Goal: Task Accomplishment & Management: Complete application form

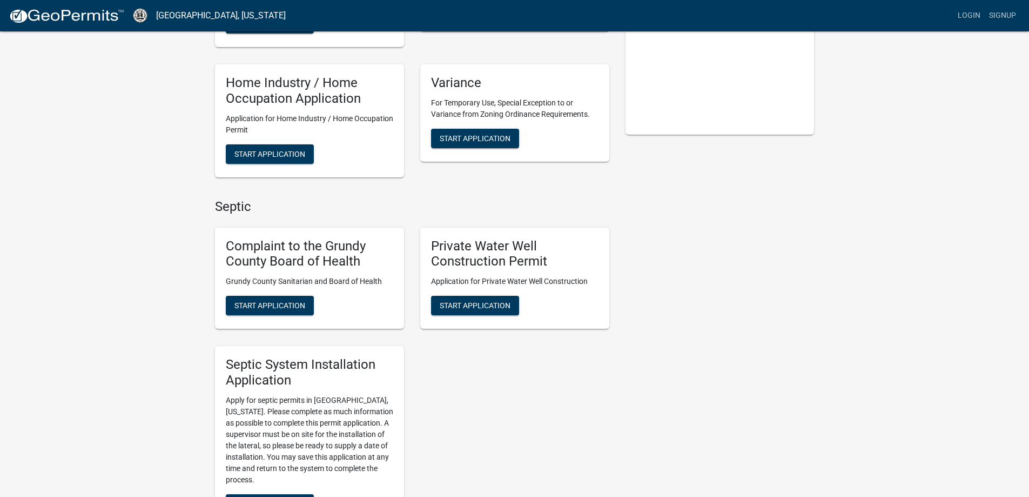
scroll to position [270, 0]
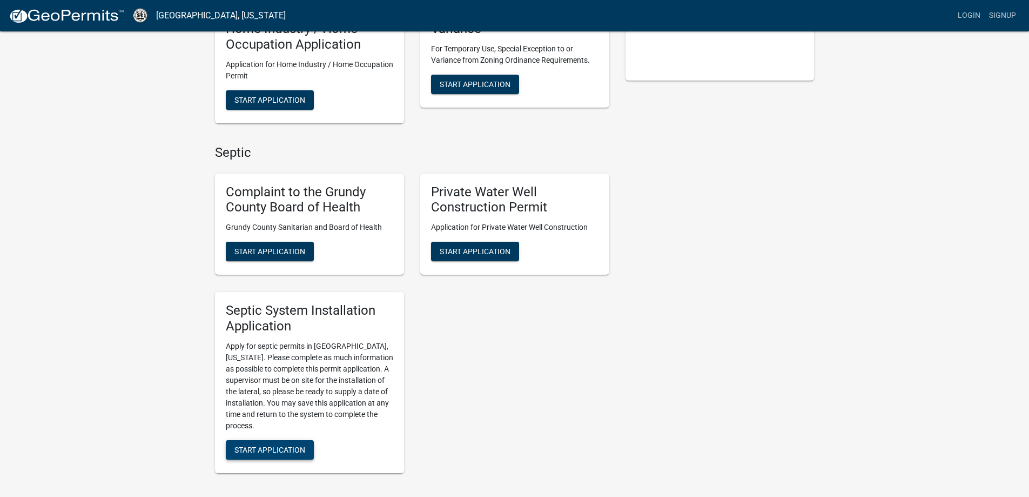
click at [273, 448] on span "Start Application" at bounding box center [269, 449] width 71 height 9
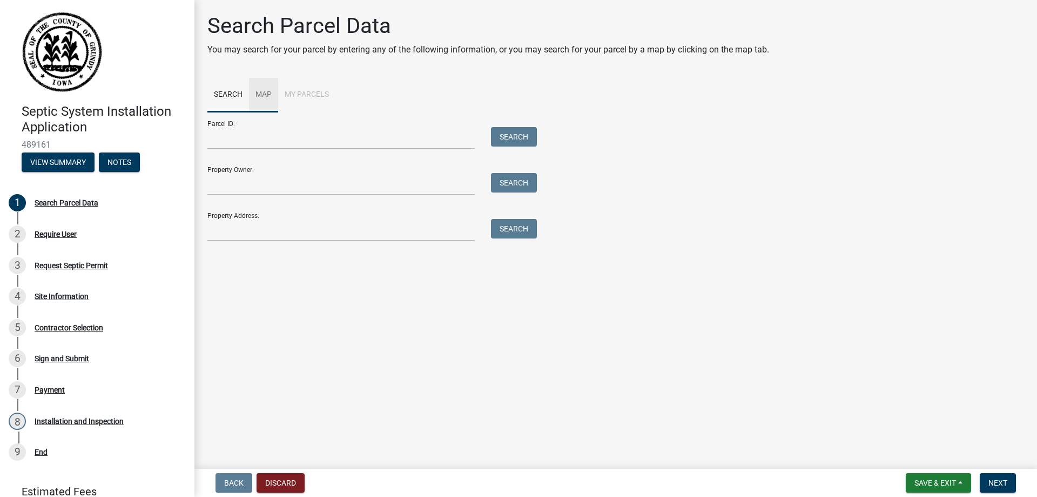
click at [263, 93] on link "Map" at bounding box center [263, 95] width 29 height 35
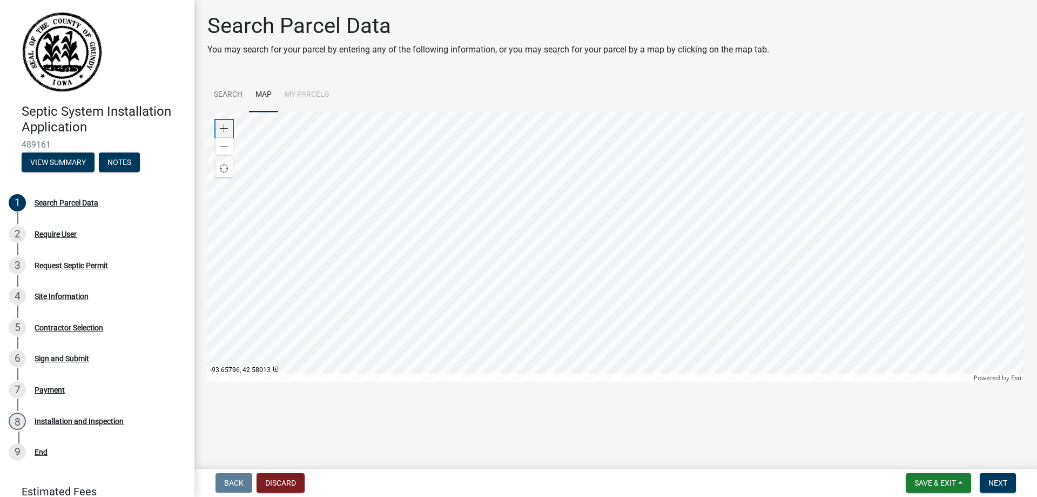
click at [225, 127] on span at bounding box center [224, 128] width 9 height 9
click at [226, 127] on span at bounding box center [224, 128] width 9 height 9
click at [467, 161] on div at bounding box center [615, 247] width 817 height 270
click at [571, 223] on div at bounding box center [615, 247] width 817 height 270
click at [226, 128] on span at bounding box center [224, 128] width 9 height 9
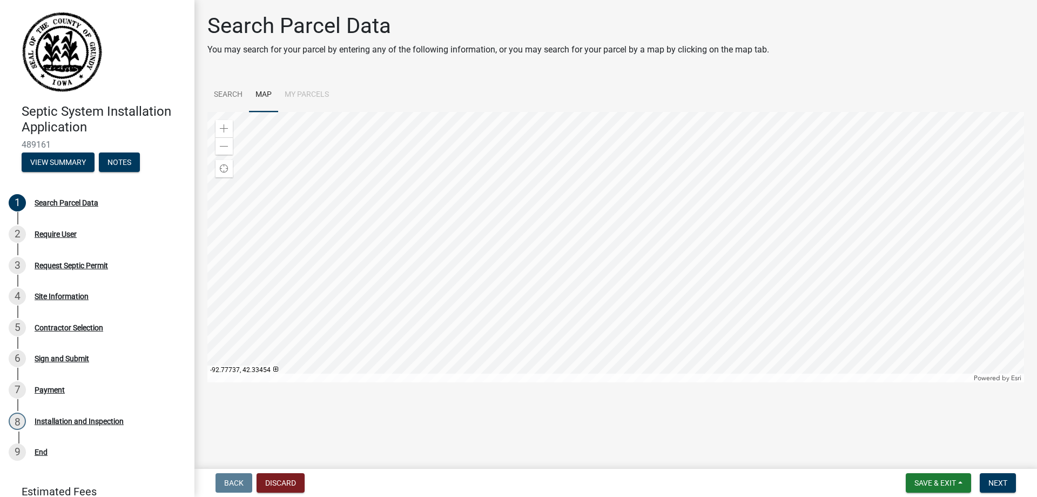
click at [633, 251] on div at bounding box center [615, 247] width 817 height 270
click at [226, 125] on span at bounding box center [224, 128] width 9 height 9
click at [498, 238] on div at bounding box center [615, 247] width 817 height 270
click at [530, 279] on div at bounding box center [615, 247] width 817 height 270
click at [217, 126] on div "Zoom in" at bounding box center [224, 128] width 17 height 17
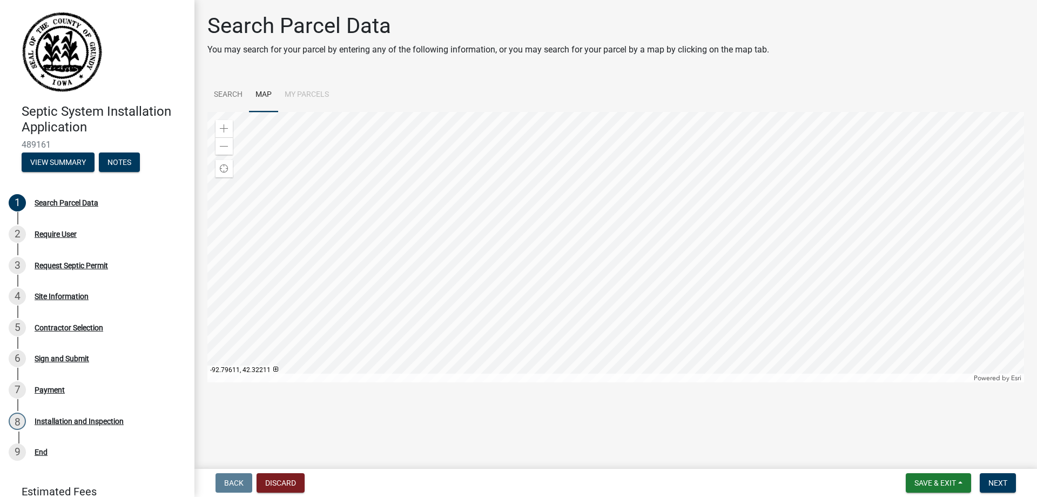
click at [432, 201] on div at bounding box center [615, 247] width 817 height 270
click at [441, 256] on div at bounding box center [615, 247] width 817 height 270
click at [454, 252] on div at bounding box center [615, 247] width 817 height 270
click at [651, 269] on div at bounding box center [615, 247] width 817 height 270
click at [575, 251] on div at bounding box center [615, 247] width 817 height 270
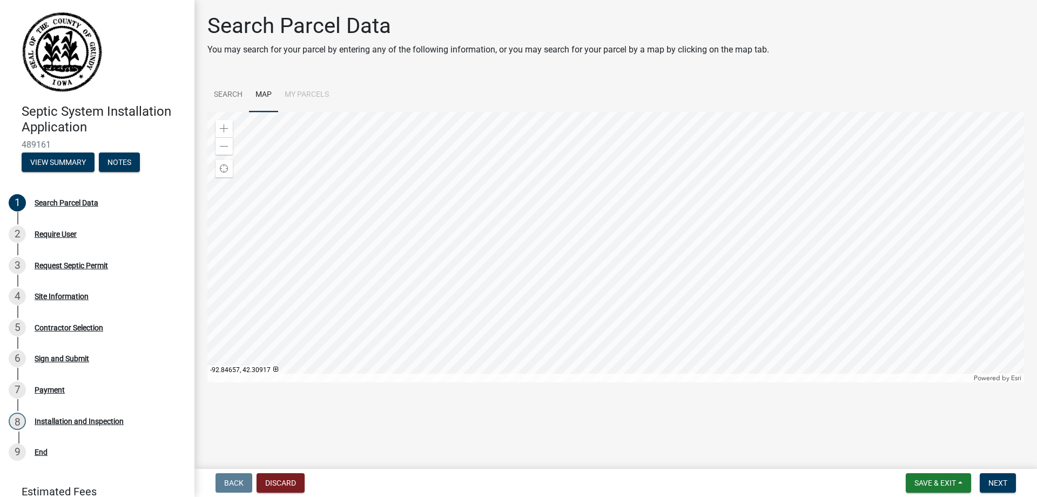
click at [348, 228] on div at bounding box center [615, 247] width 817 height 270
click at [347, 269] on div at bounding box center [615, 247] width 817 height 270
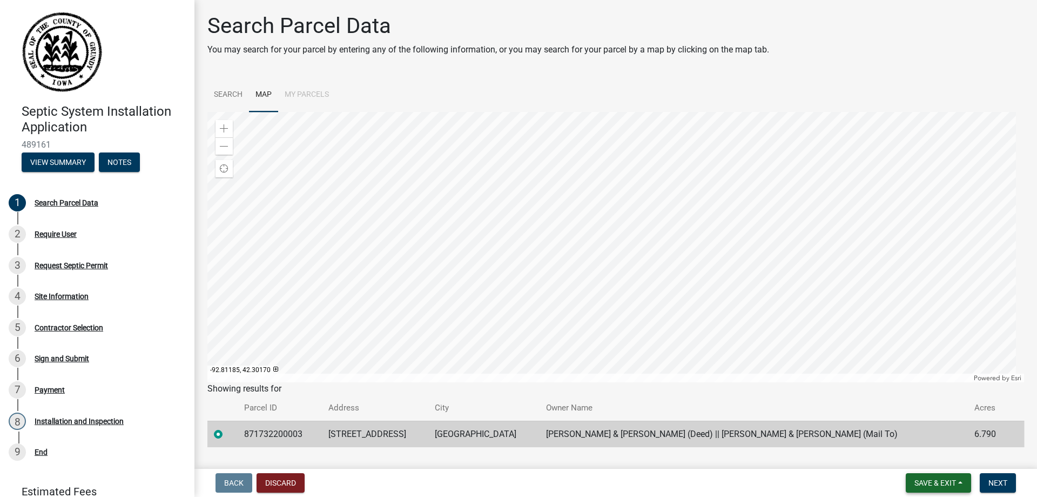
click at [926, 484] on span "Save & Exit" at bounding box center [936, 482] width 42 height 9
click at [910, 426] on button "Save" at bounding box center [928, 428] width 86 height 26
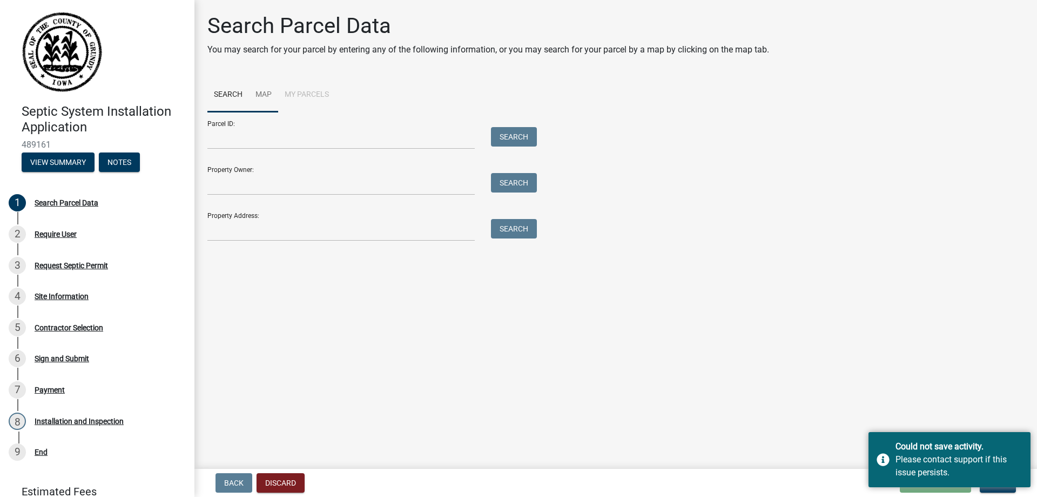
click at [260, 93] on link "Map" at bounding box center [263, 95] width 29 height 35
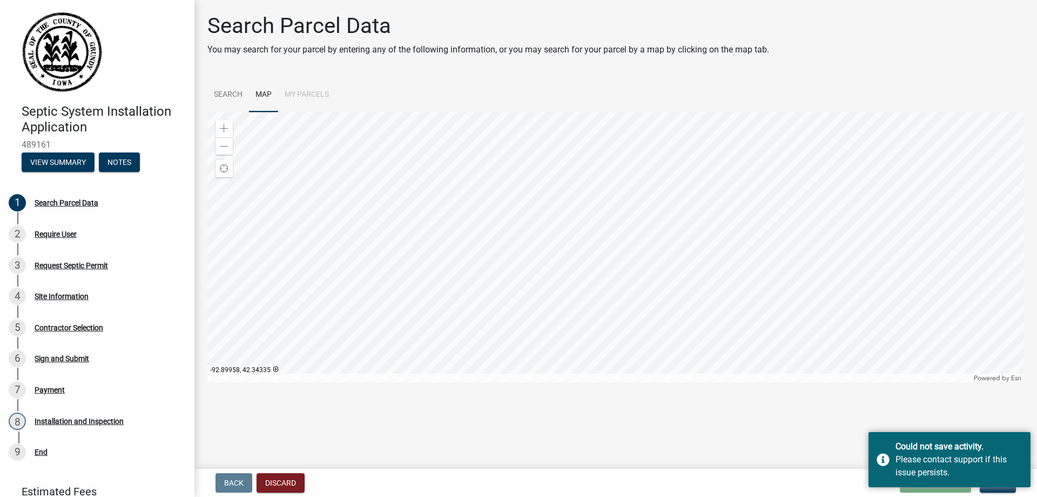
click at [431, 228] on div at bounding box center [615, 247] width 817 height 270
click at [222, 124] on div "Zoom in" at bounding box center [224, 128] width 17 height 17
click at [596, 275] on div at bounding box center [615, 247] width 817 height 270
click at [224, 128] on span at bounding box center [224, 128] width 9 height 9
click at [599, 252] on div at bounding box center [615, 247] width 817 height 270
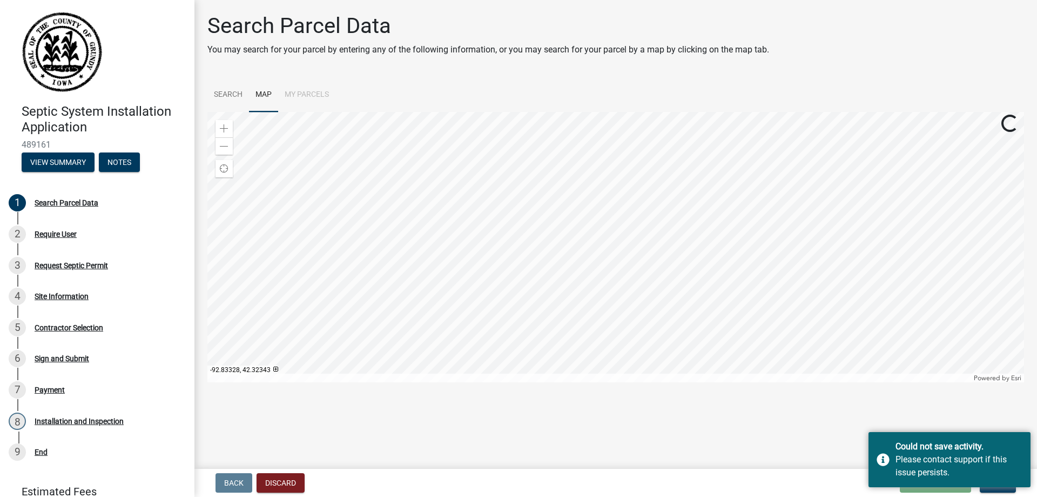
click at [584, 231] on div at bounding box center [615, 247] width 817 height 270
click at [223, 129] on span at bounding box center [224, 128] width 9 height 9
click at [484, 233] on div at bounding box center [615, 247] width 817 height 270
click at [476, 212] on div at bounding box center [615, 247] width 817 height 270
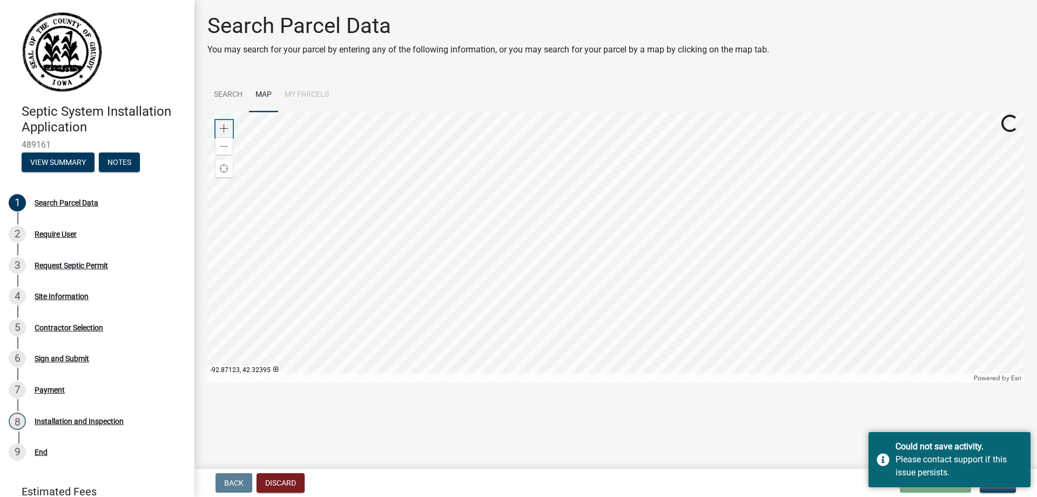
click at [221, 129] on span at bounding box center [224, 128] width 9 height 9
click at [462, 262] on div at bounding box center [615, 247] width 817 height 270
click at [222, 130] on span at bounding box center [224, 128] width 9 height 9
click at [868, 223] on div at bounding box center [615, 247] width 817 height 270
click at [453, 187] on div at bounding box center [615, 247] width 817 height 270
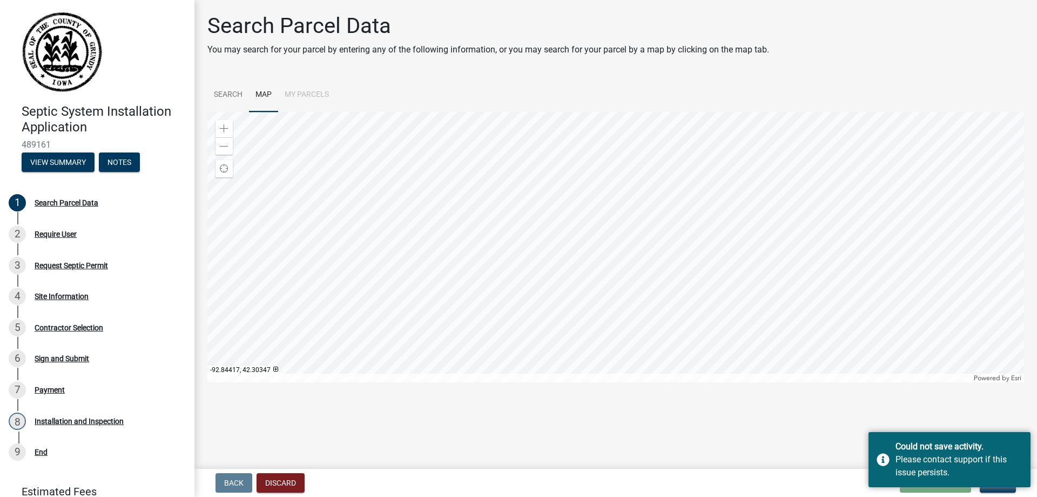
click at [468, 358] on div at bounding box center [615, 247] width 817 height 270
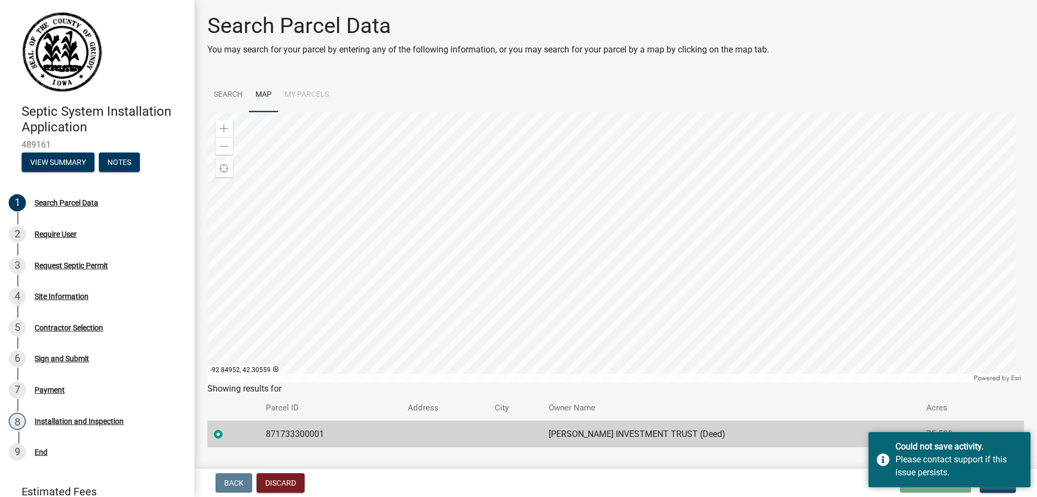
click at [315, 278] on div at bounding box center [615, 247] width 817 height 270
click at [385, 265] on div at bounding box center [615, 247] width 817 height 270
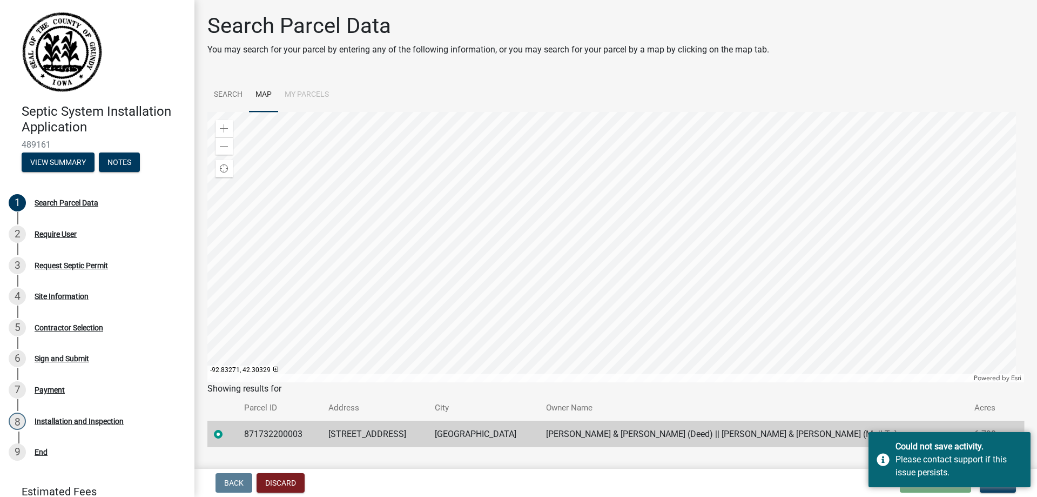
click at [774, 481] on div "Back Discard Loading... Save Save & Exit Next" at bounding box center [616, 482] width 826 height 19
click at [797, 453] on div "Search Parcel Data You may search for your parcel by entering any of the follow…" at bounding box center [615, 235] width 833 height 444
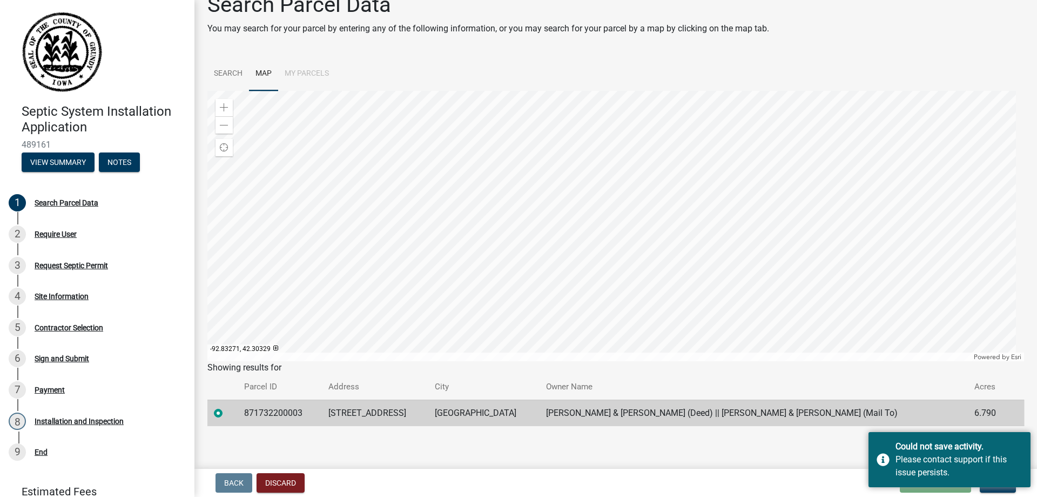
scroll to position [25, 0]
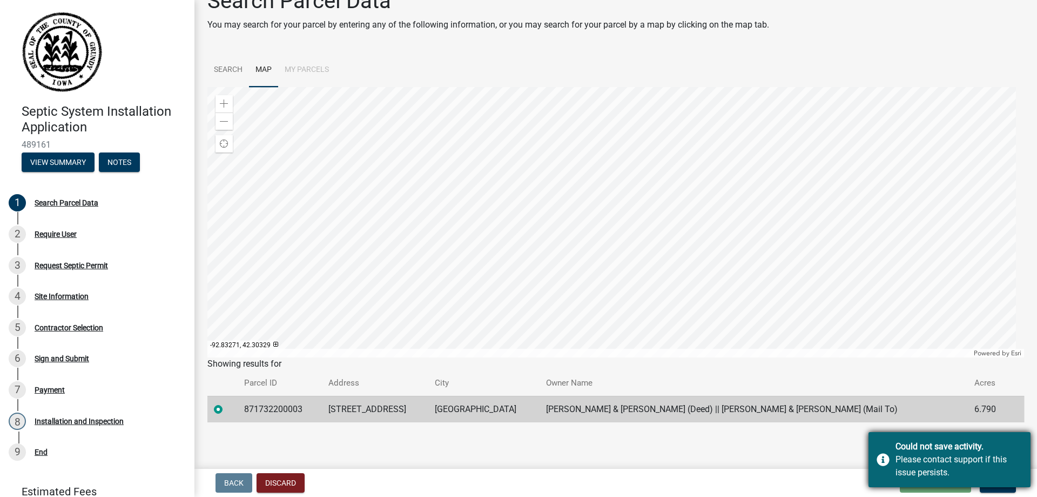
click at [985, 461] on div "Please contact support if this issue persists." at bounding box center [959, 466] width 127 height 26
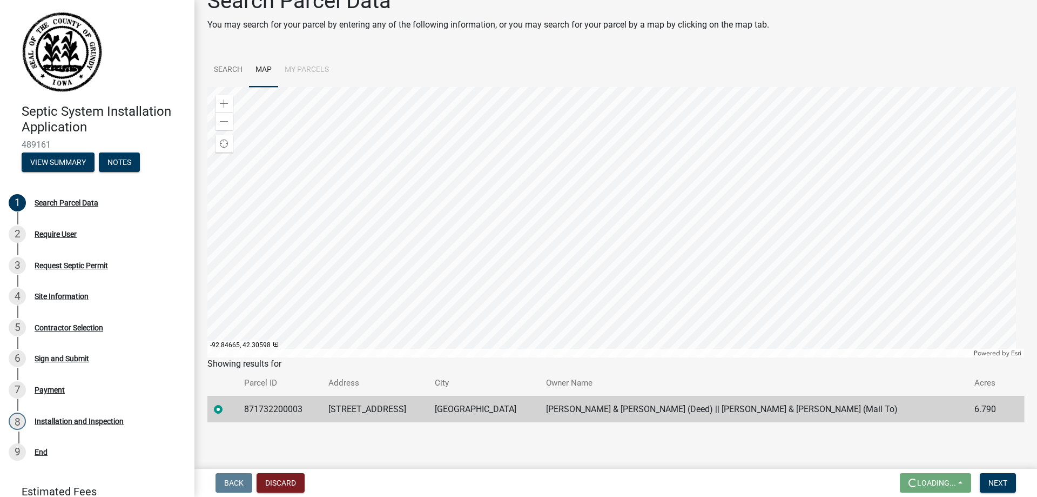
click at [395, 238] on div at bounding box center [615, 222] width 817 height 270
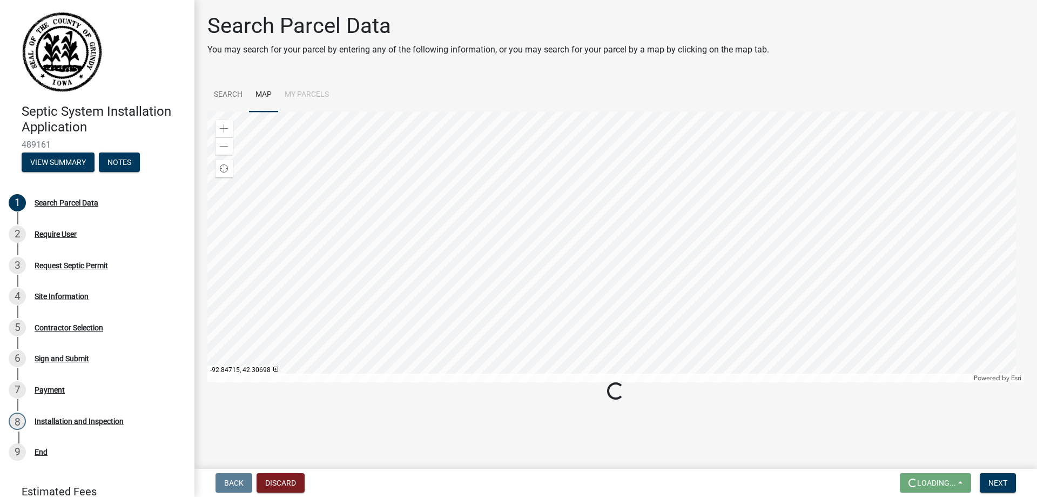
click at [392, 233] on div at bounding box center [615, 247] width 817 height 270
click at [496, 227] on div at bounding box center [615, 247] width 817 height 270
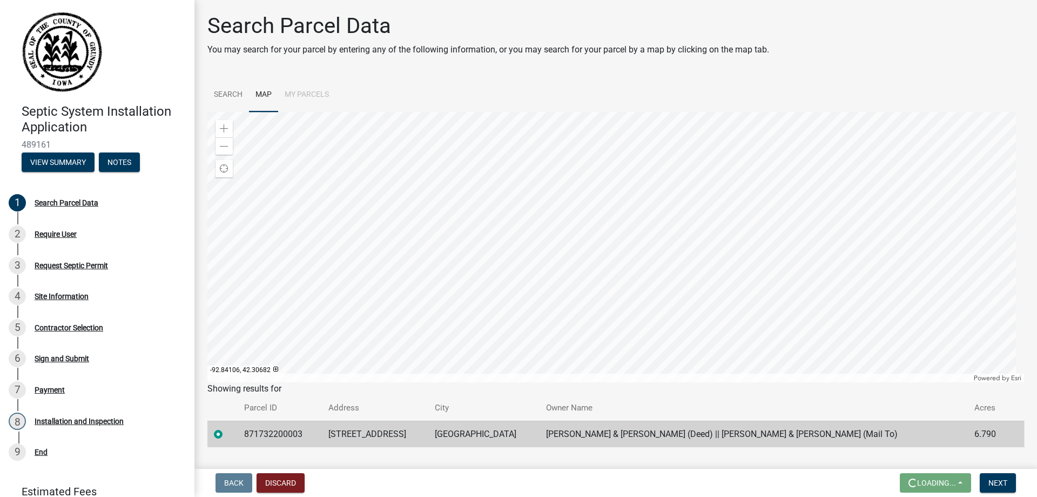
click at [754, 214] on div at bounding box center [615, 247] width 817 height 270
click at [224, 124] on span at bounding box center [224, 128] width 9 height 9
click at [994, 485] on span "Next" at bounding box center [998, 482] width 19 height 9
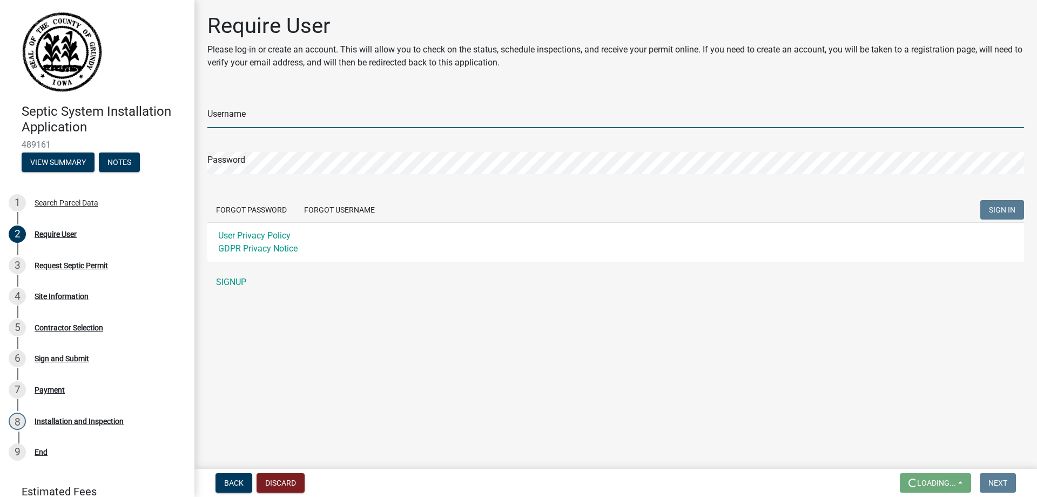
click at [233, 117] on input "Username" at bounding box center [615, 117] width 817 height 22
type input "Jgethman"
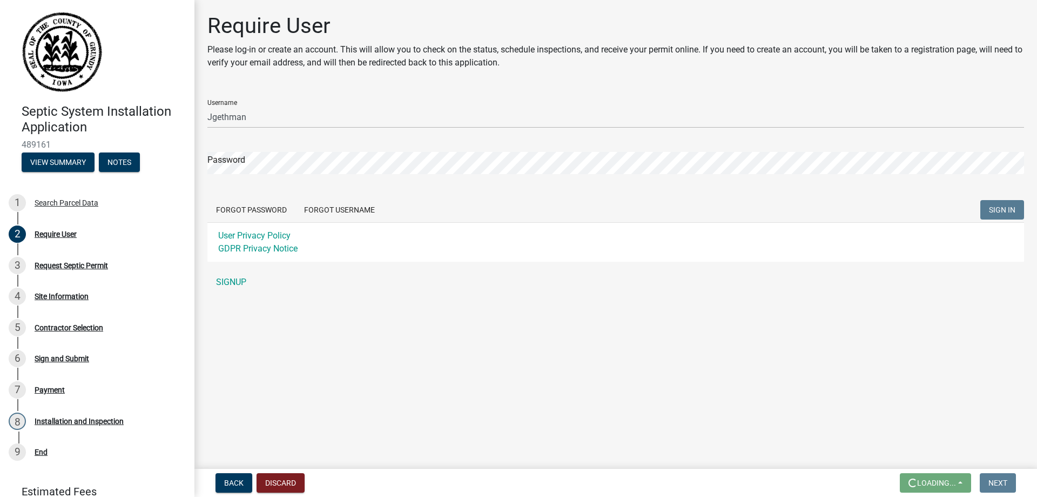
click at [252, 184] on form "Username Jgethman Password Forgot Password Forgot Username SIGN IN User Privacy…" at bounding box center [615, 176] width 817 height 171
click at [981, 200] on button "SIGN IN" at bounding box center [1003, 209] width 44 height 19
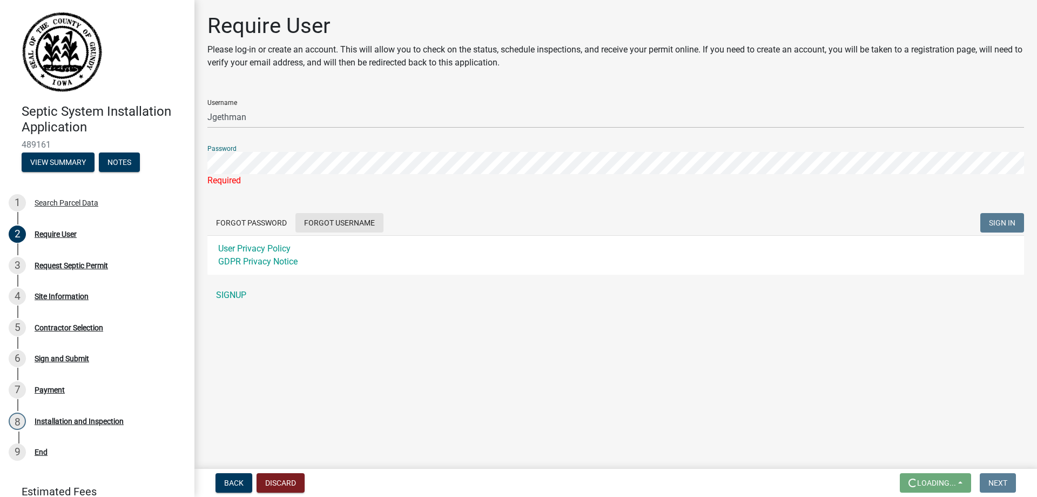
click at [340, 220] on button "Forgot Username" at bounding box center [340, 222] width 88 height 19
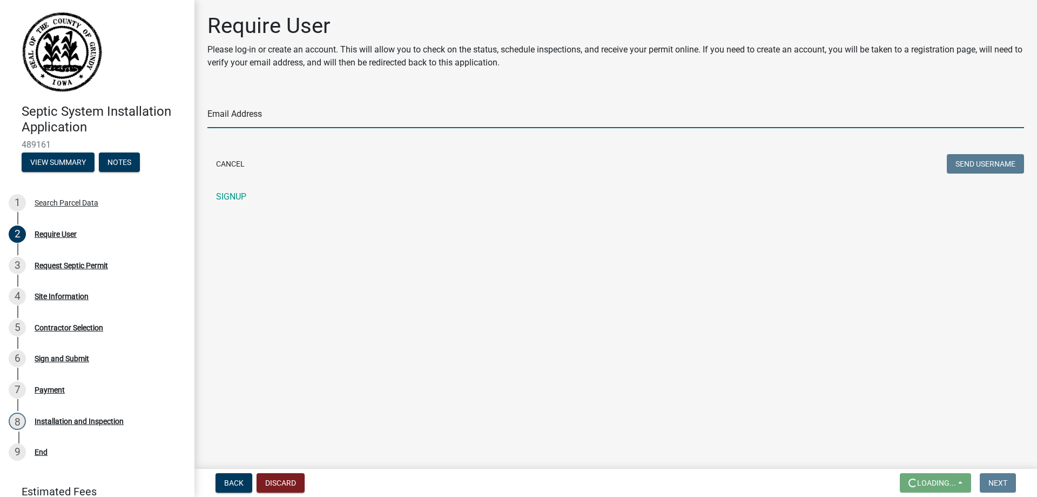
click at [233, 118] on input "Email Address" at bounding box center [615, 117] width 817 height 22
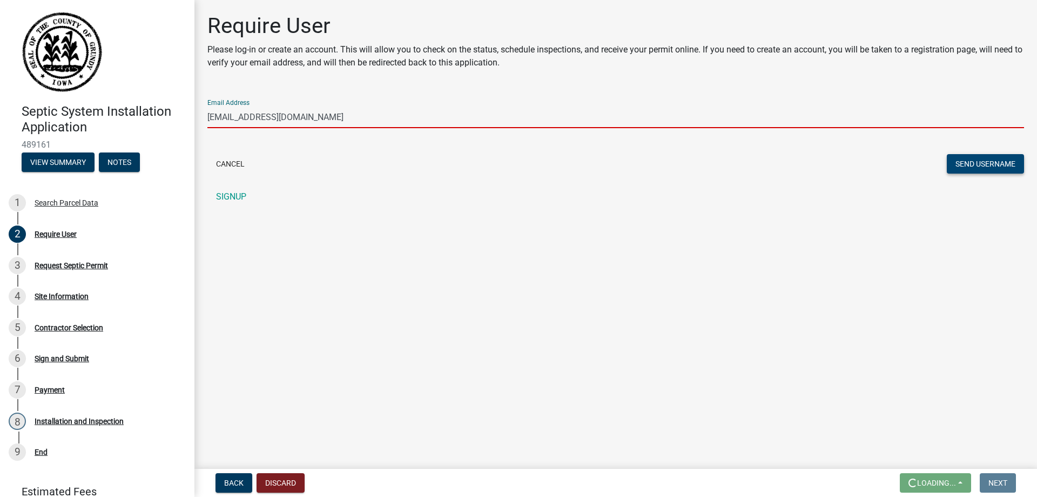
type input "[EMAIL_ADDRESS][DOMAIN_NAME]"
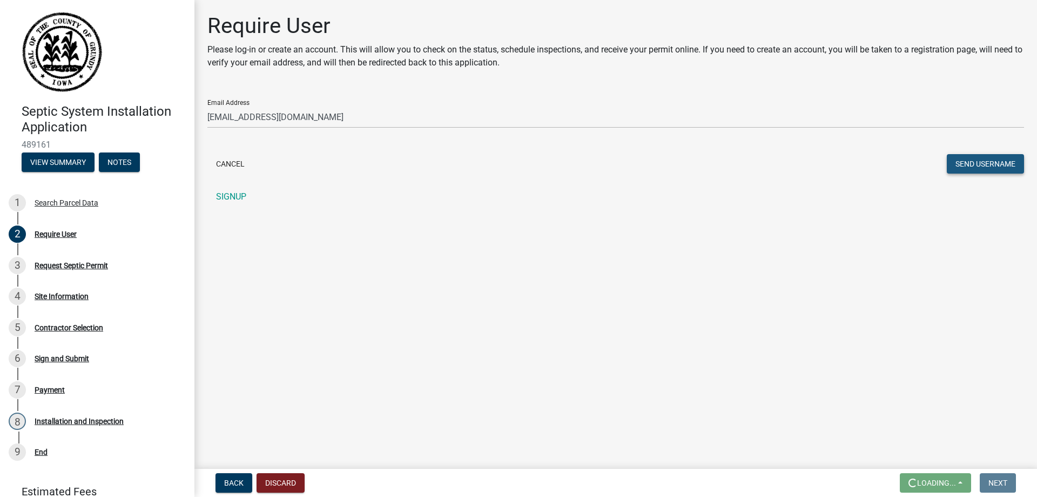
click at [984, 164] on button "Send Username" at bounding box center [985, 163] width 77 height 19
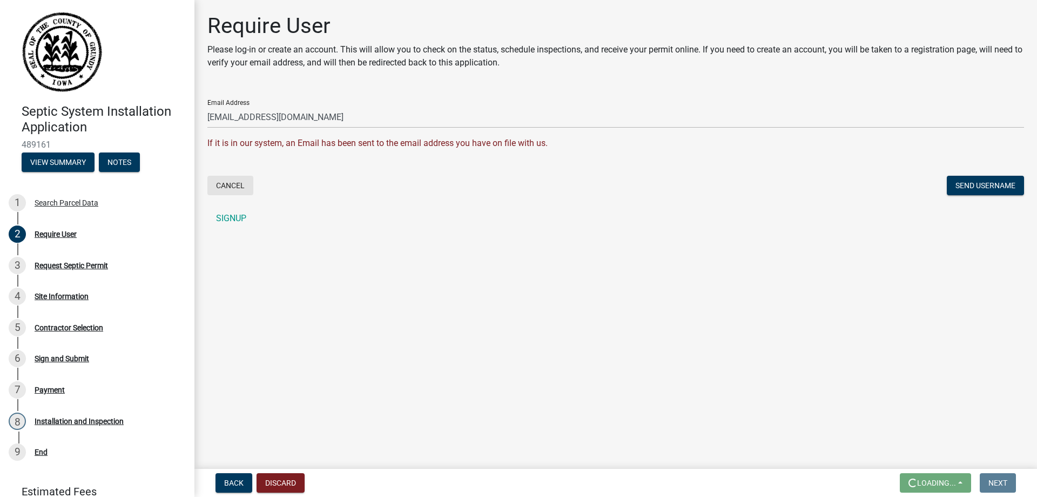
click at [224, 188] on button "Cancel" at bounding box center [230, 185] width 46 height 19
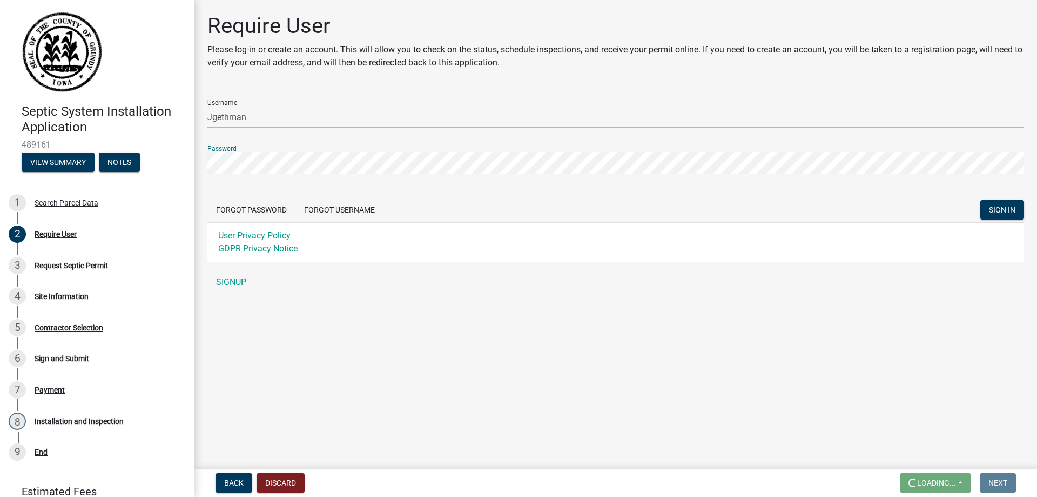
click at [981, 200] on button "SIGN IN" at bounding box center [1003, 209] width 44 height 19
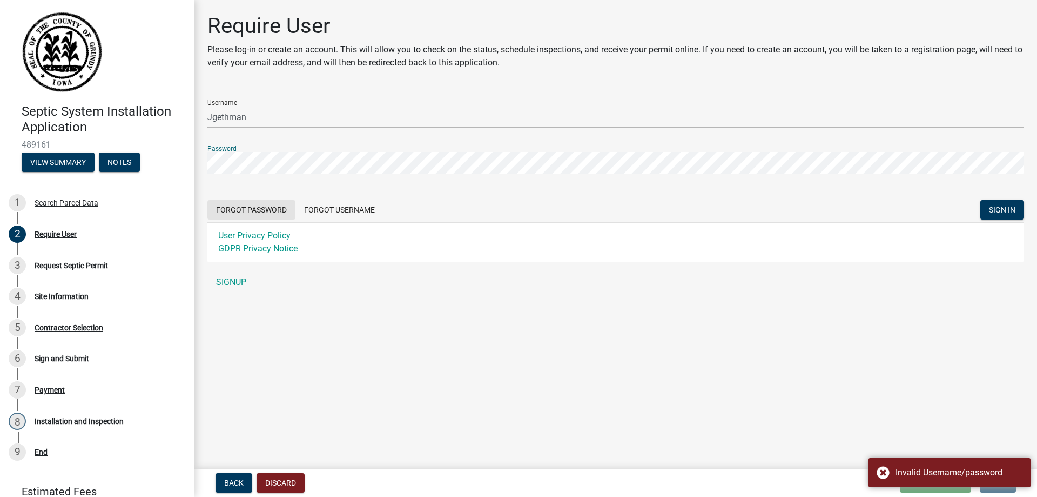
click at [264, 210] on button "Forgot Password" at bounding box center [251, 209] width 88 height 19
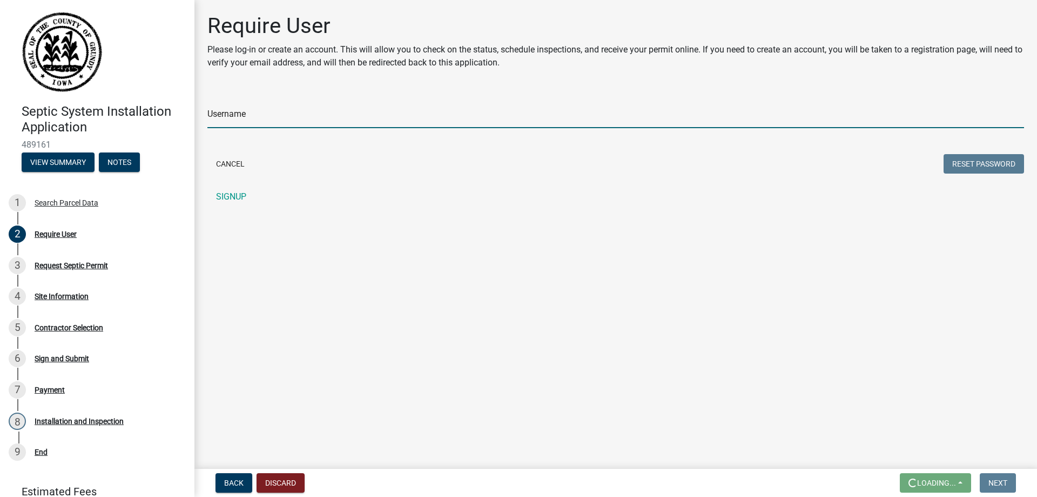
click at [251, 115] on input "Username" at bounding box center [615, 117] width 817 height 22
type input "j"
type input "Jgethman"
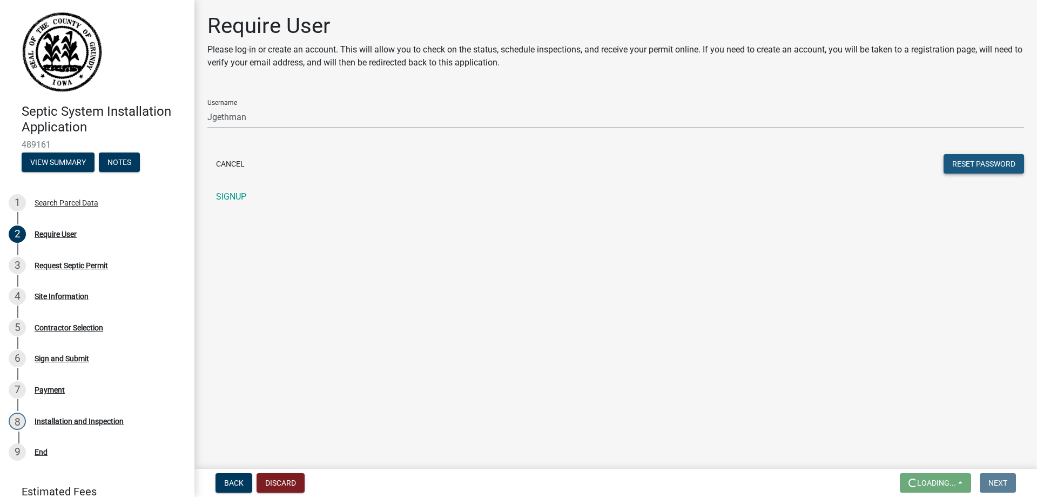
click at [960, 164] on button "Reset Password" at bounding box center [984, 163] width 81 height 19
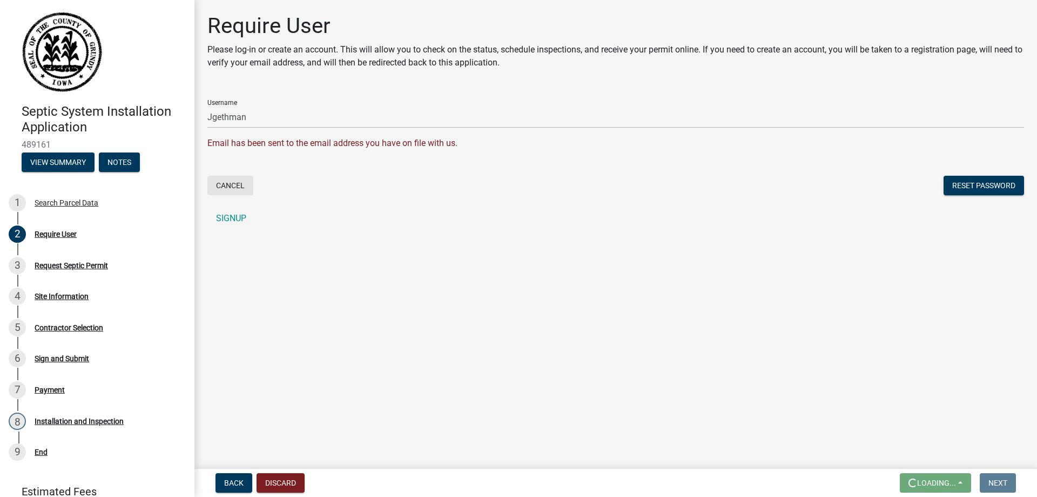
click at [236, 185] on button "Cancel" at bounding box center [230, 185] width 46 height 19
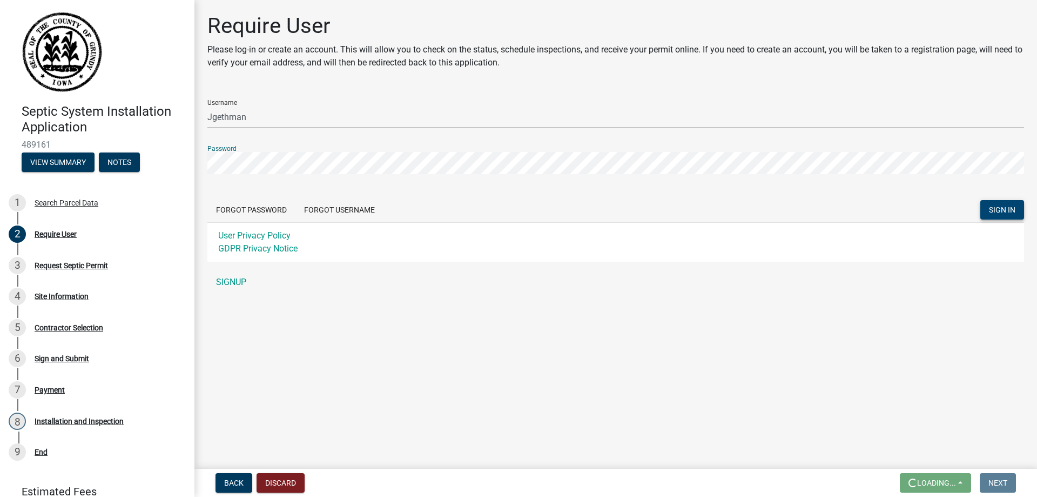
click at [1020, 212] on button "SIGN IN" at bounding box center [1003, 209] width 44 height 19
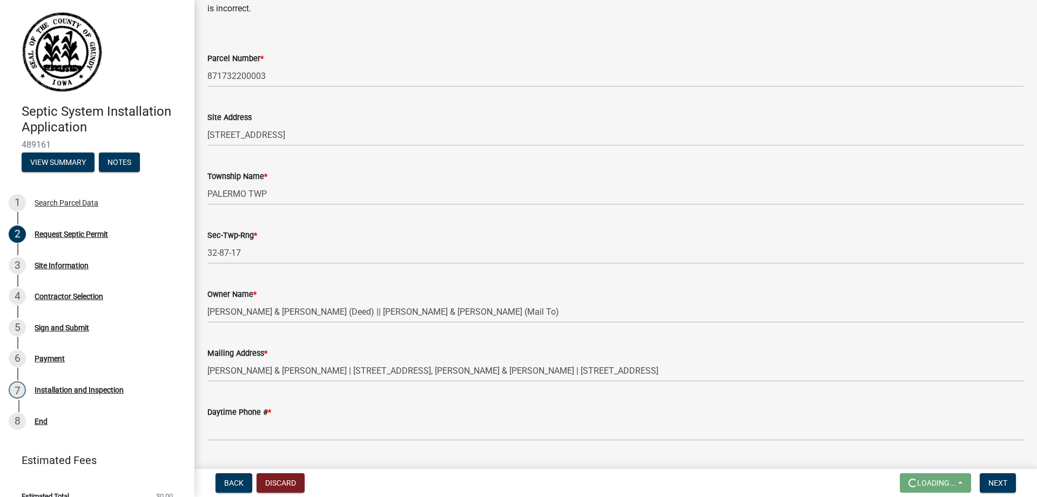
scroll to position [162, 0]
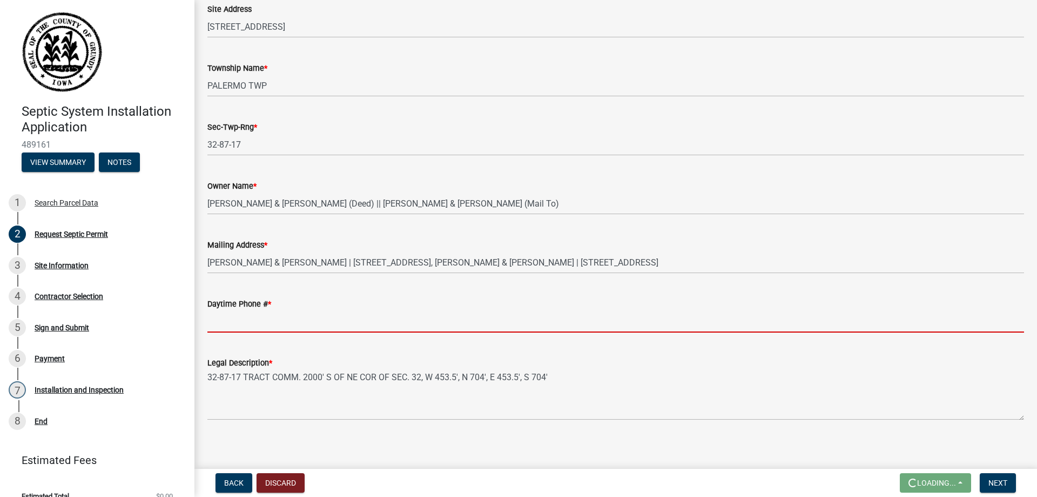
click at [252, 320] on input "Daytime Phone # *" at bounding box center [615, 321] width 817 height 22
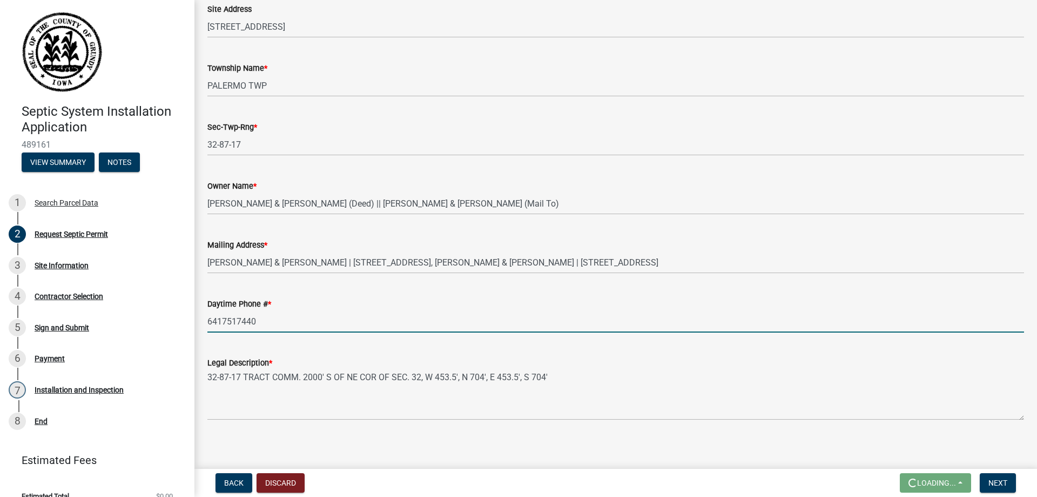
scroll to position [169, 0]
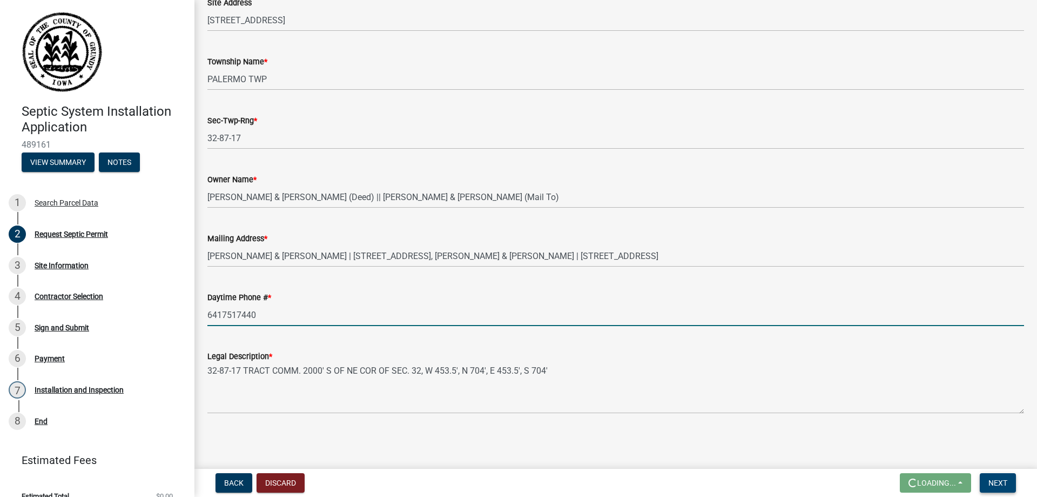
type input "6417517440"
click at [1008, 488] on button "Next" at bounding box center [998, 482] width 36 height 19
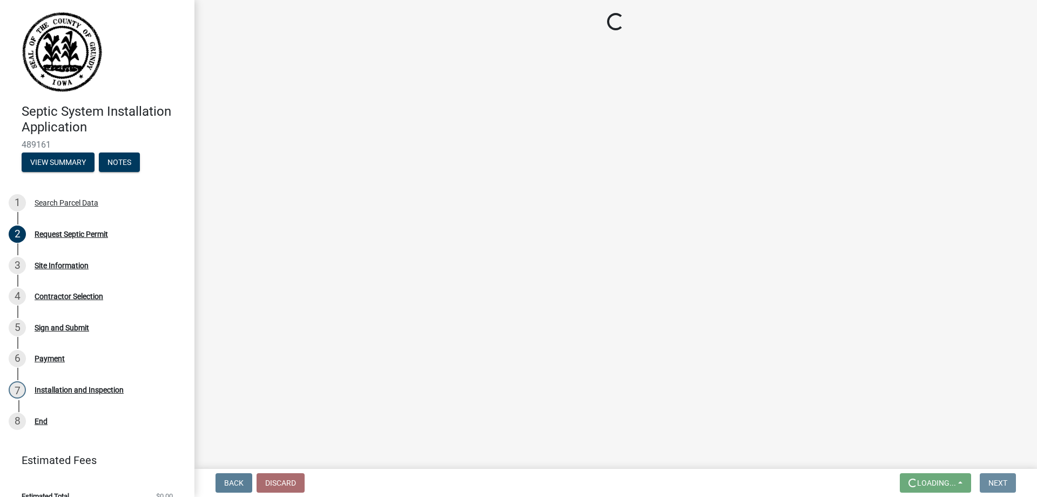
scroll to position [0, 0]
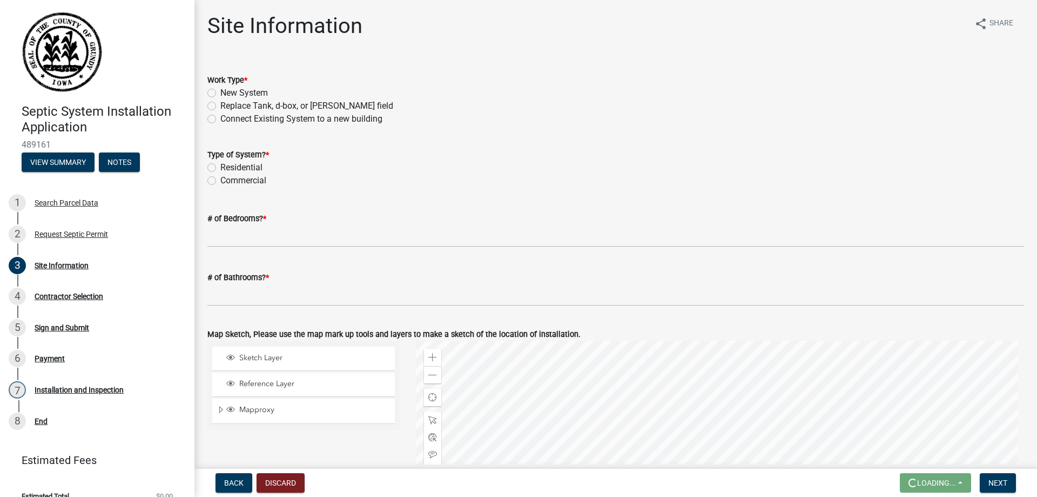
click at [220, 166] on label "Residential" at bounding box center [241, 167] width 42 height 13
click at [220, 166] on input "Residential" at bounding box center [223, 164] width 7 height 7
radio input "true"
click at [220, 95] on label "New System" at bounding box center [244, 92] width 48 height 13
click at [220, 93] on input "New System" at bounding box center [223, 89] width 7 height 7
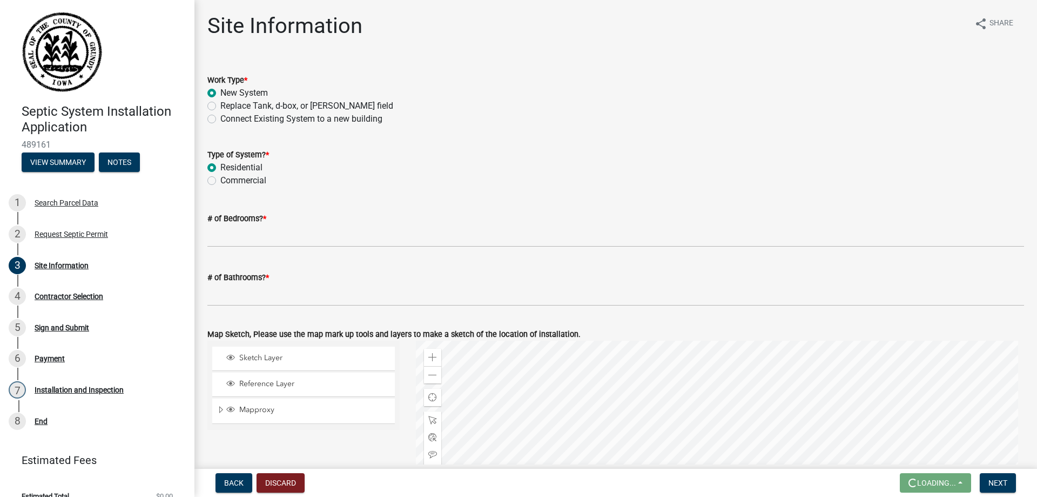
radio input "true"
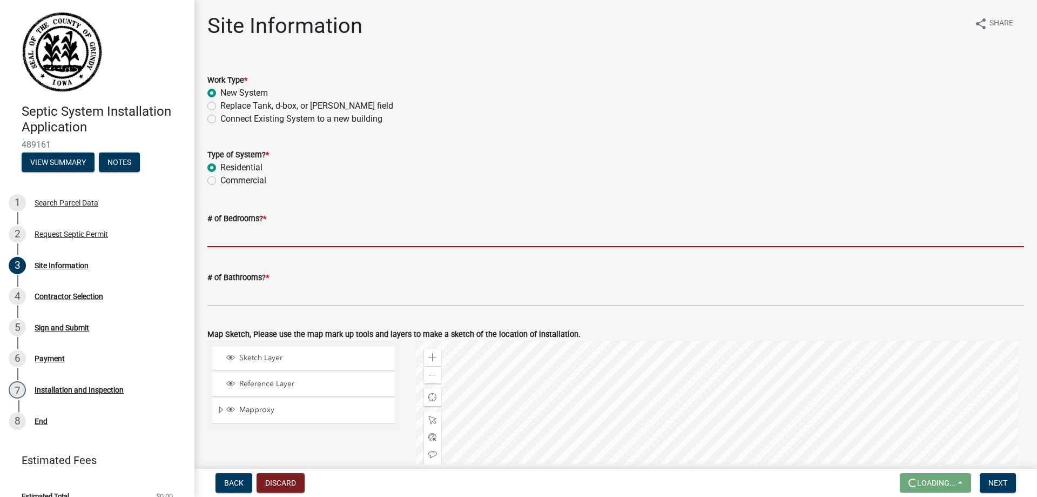
click at [245, 239] on input "# of Bedrooms? *" at bounding box center [615, 236] width 817 height 22
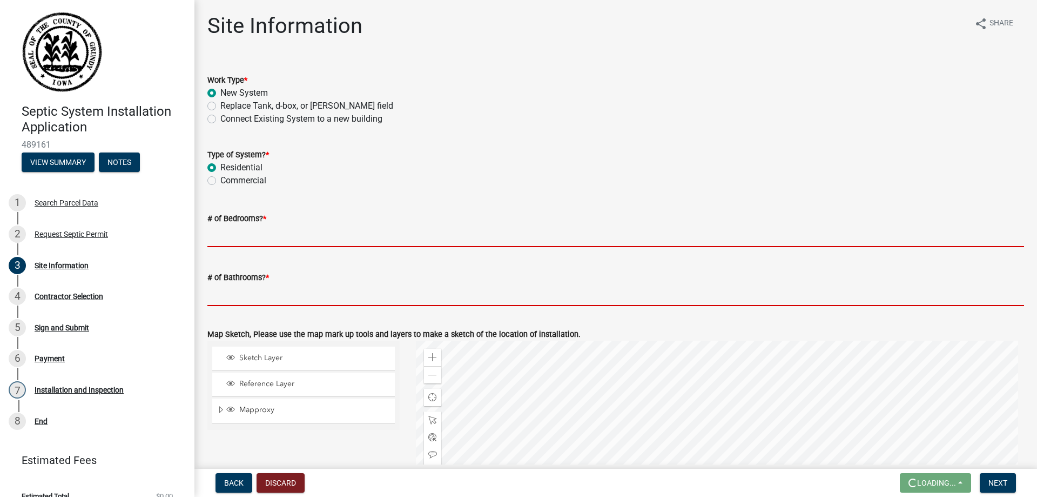
click at [227, 294] on form "# of Bathrooms? *" at bounding box center [615, 288] width 817 height 35
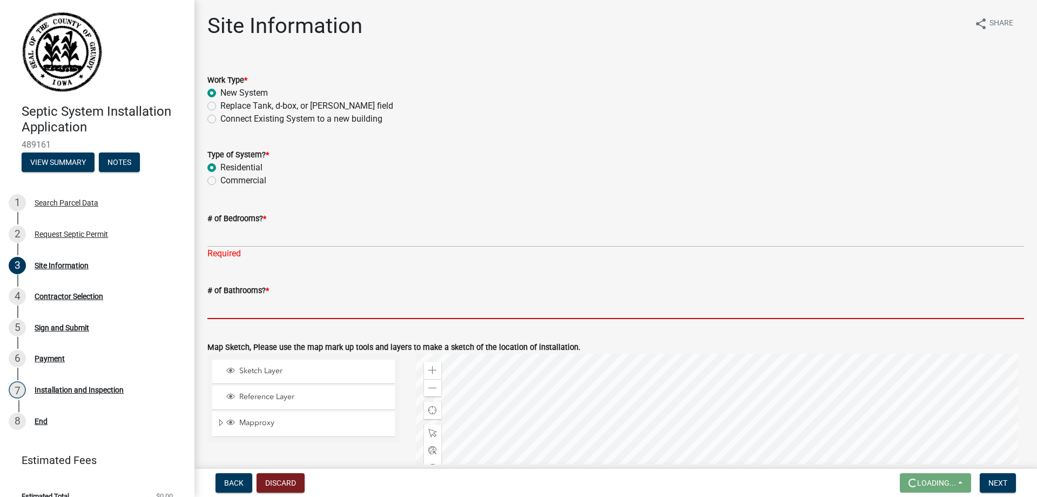
click at [205, 290] on div "# of Bathrooms? *" at bounding box center [615, 294] width 833 height 50
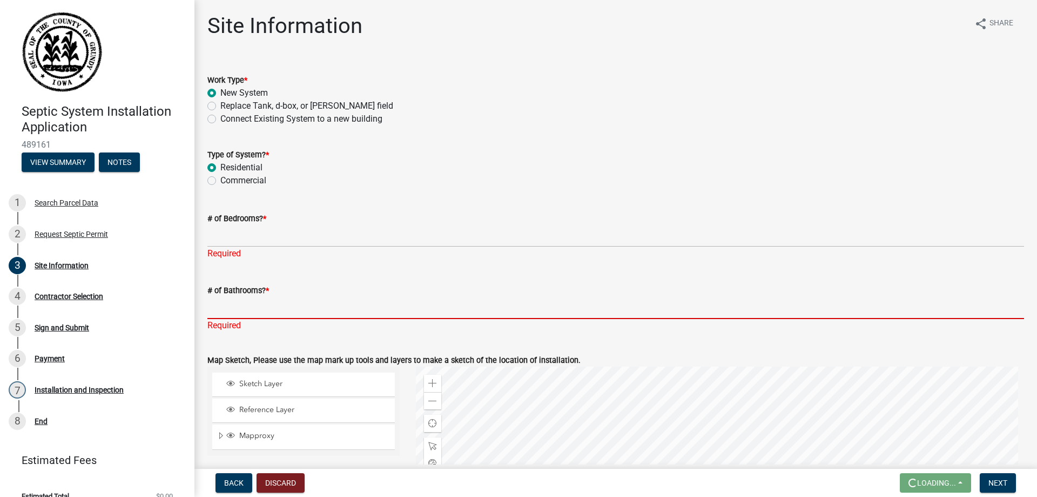
click at [213, 311] on input "# of Bathrooms? *" at bounding box center [615, 308] width 817 height 22
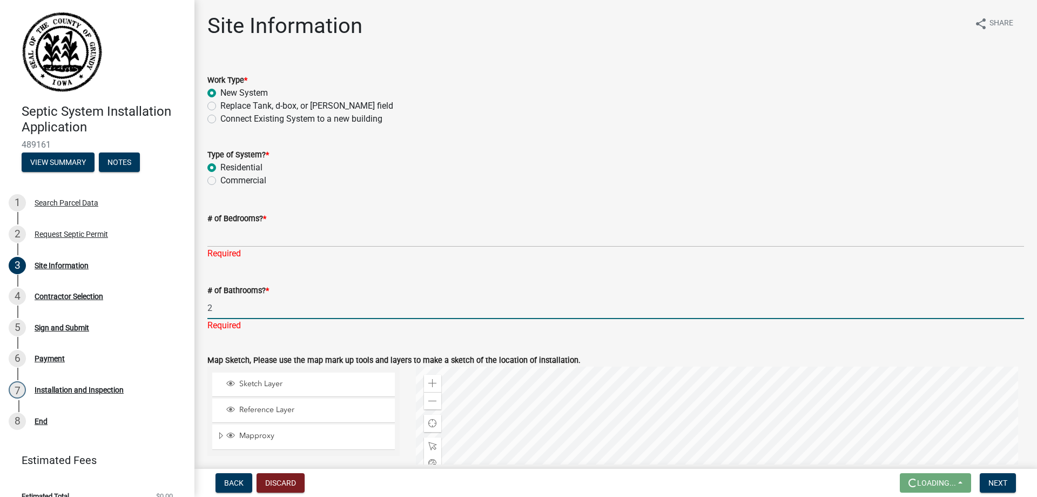
type input "2"
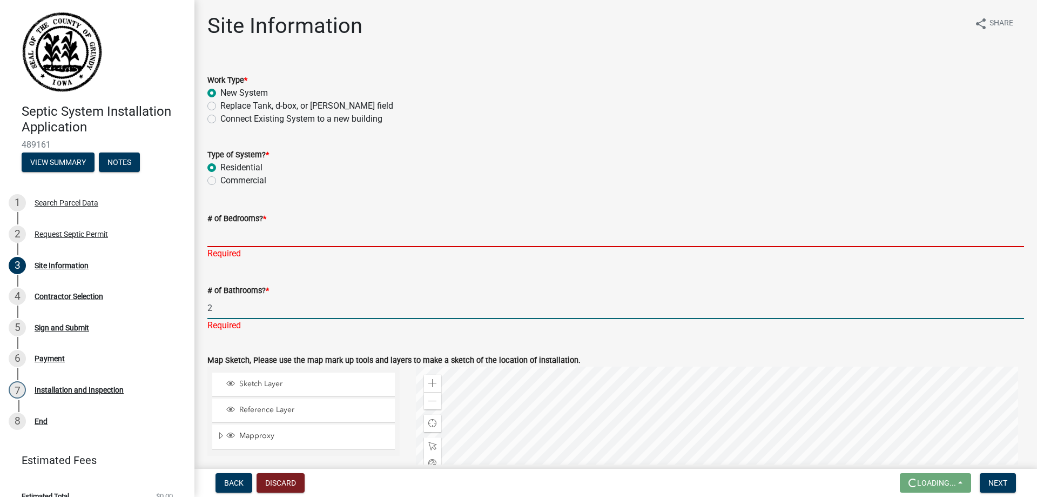
click at [210, 234] on input "# of Bedrooms? *" at bounding box center [615, 236] width 817 height 22
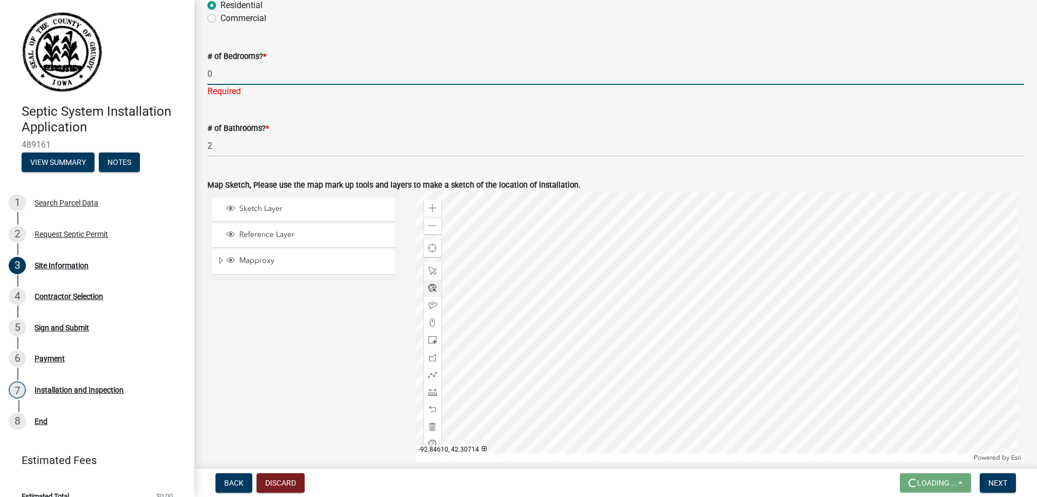
scroll to position [216, 0]
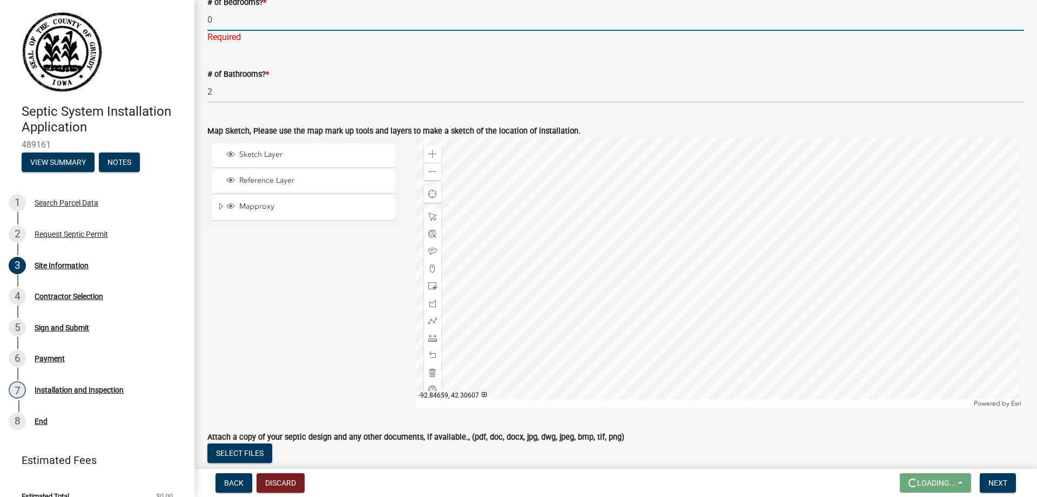
type input "0"
click at [727, 297] on div at bounding box center [720, 272] width 609 height 270
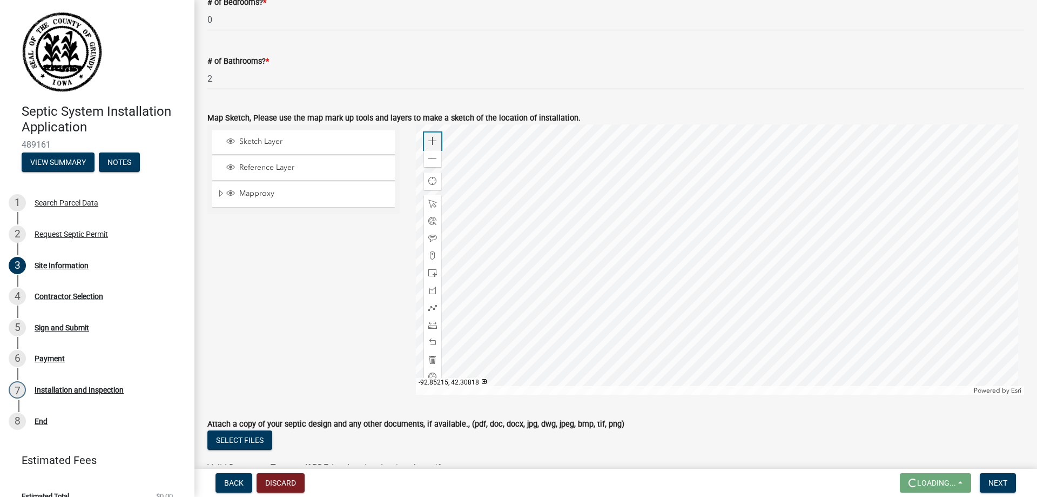
click at [431, 140] on span at bounding box center [432, 141] width 9 height 9
click at [430, 256] on span at bounding box center [432, 255] width 9 height 9
click at [719, 186] on div at bounding box center [720, 259] width 609 height 270
click at [658, 174] on div at bounding box center [720, 259] width 609 height 270
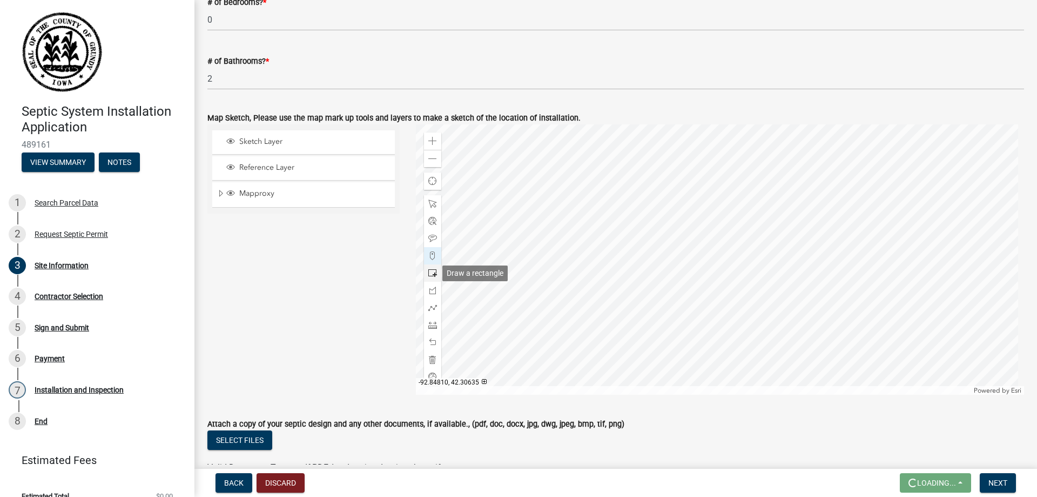
click at [432, 273] on span at bounding box center [432, 273] width 9 height 9
click at [715, 182] on div at bounding box center [720, 259] width 609 height 270
click at [665, 180] on div at bounding box center [720, 259] width 609 height 270
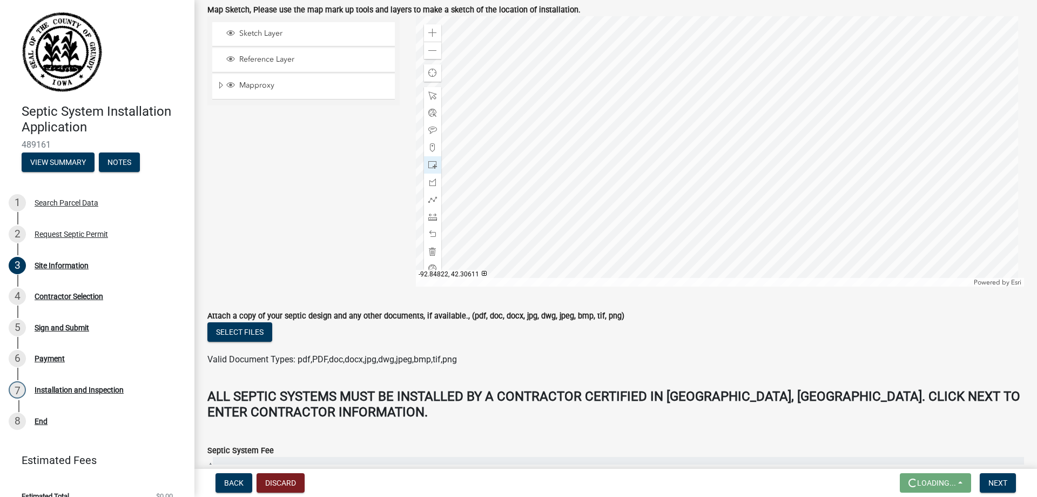
scroll to position [378, 0]
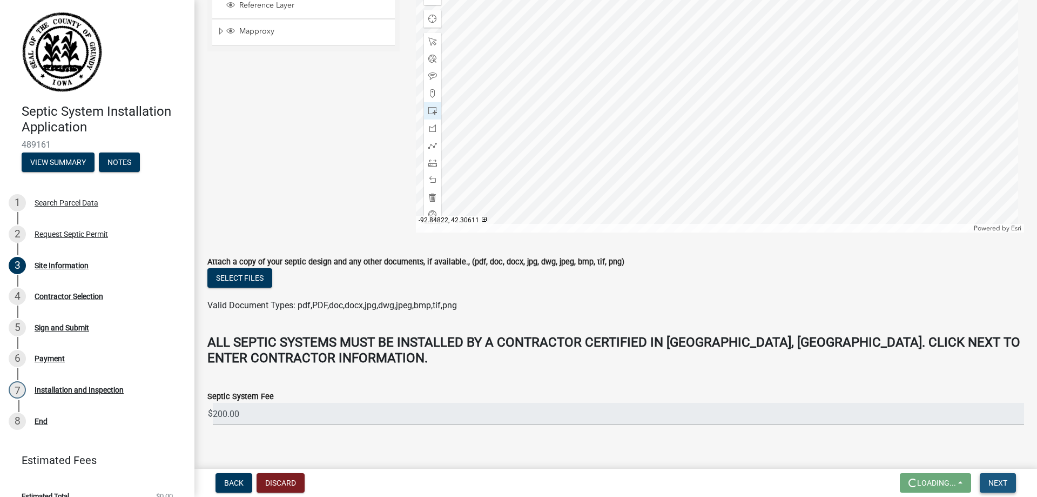
click at [1005, 481] on span "Next" at bounding box center [998, 482] width 19 height 9
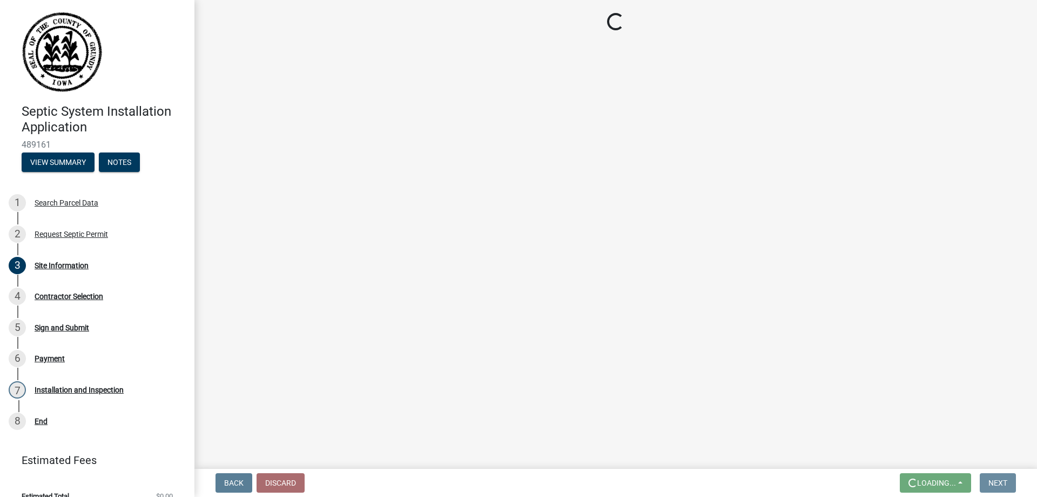
scroll to position [0, 0]
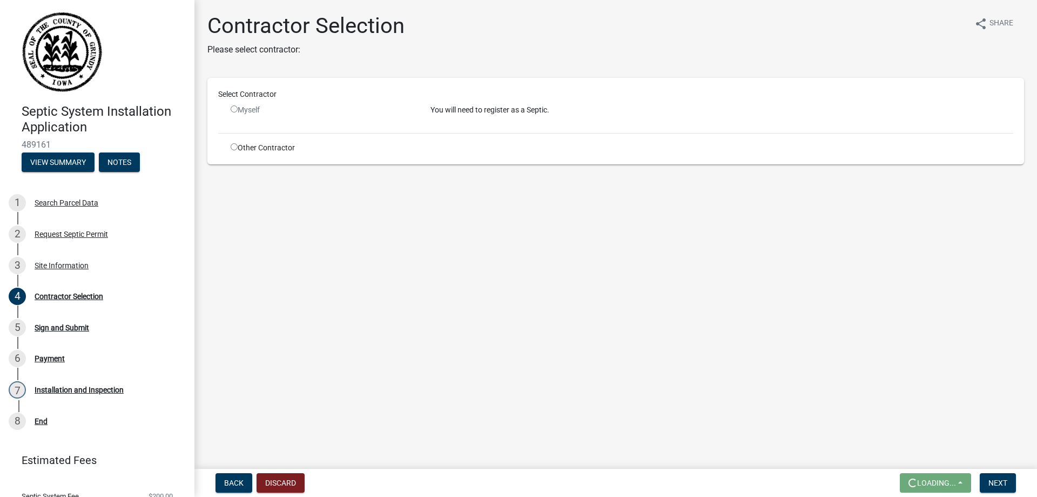
click at [236, 148] on input "radio" at bounding box center [234, 146] width 7 height 7
radio input "true"
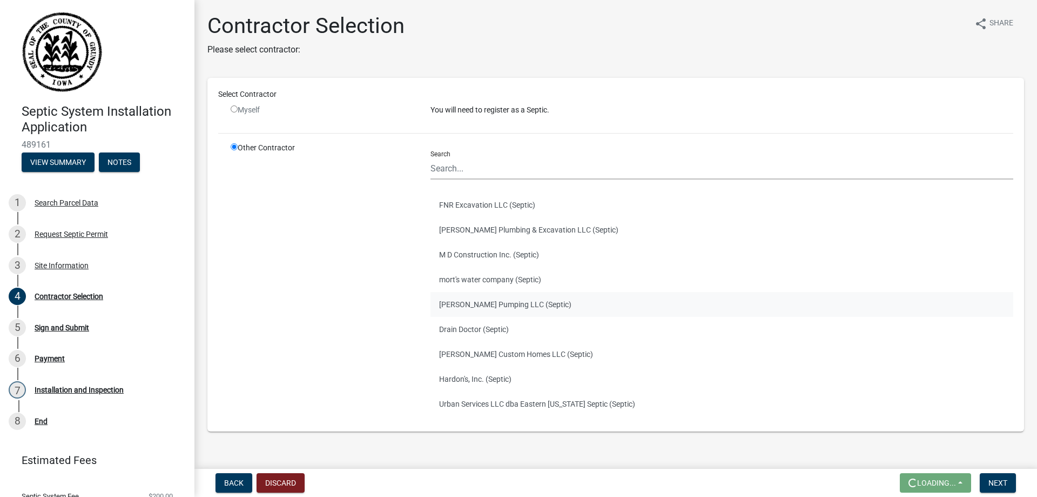
click at [508, 300] on button "[PERSON_NAME] Pumping LLC (Septic)" at bounding box center [722, 304] width 583 height 25
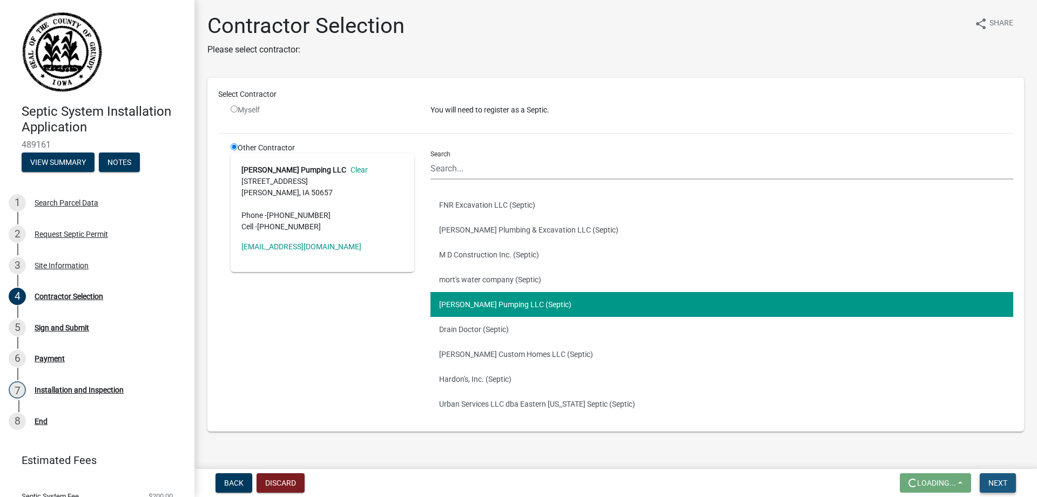
click at [1000, 481] on span "Next" at bounding box center [998, 482] width 19 height 9
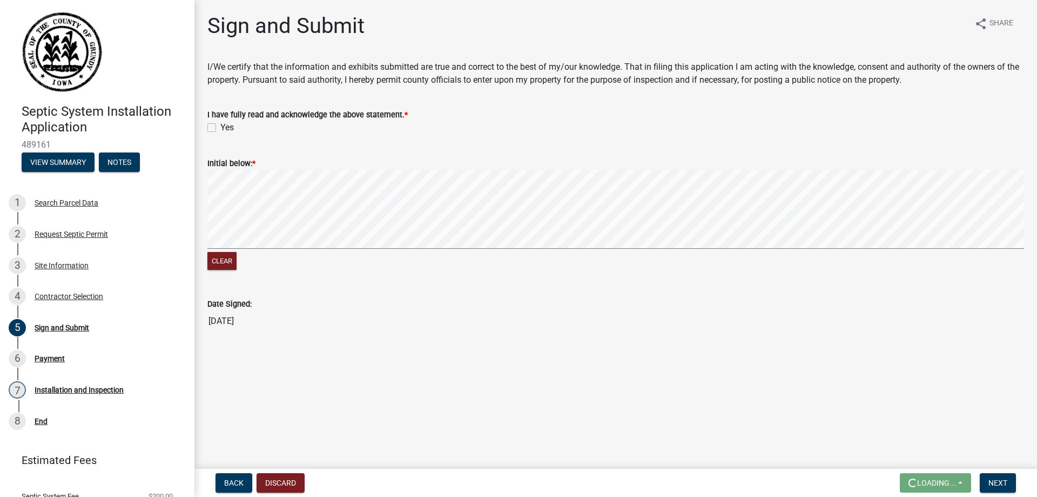
click at [220, 127] on label "Yes" at bounding box center [227, 127] width 14 height 13
click at [220, 127] on input "Yes" at bounding box center [223, 124] width 7 height 7
checkbox input "true"
click at [223, 169] on div "Initial below: *" at bounding box center [615, 163] width 817 height 13
click at [989, 487] on span "Next" at bounding box center [998, 482] width 19 height 9
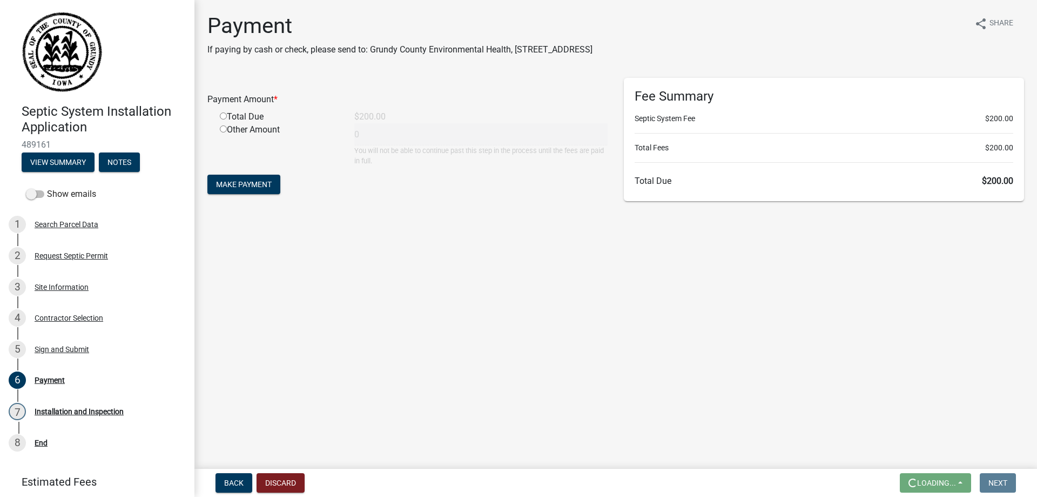
click at [225, 114] on input "radio" at bounding box center [223, 115] width 7 height 7
radio input "true"
type input "200"
click at [255, 178] on button "Make Payment" at bounding box center [243, 184] width 73 height 19
